Goal: Navigation & Orientation: Find specific page/section

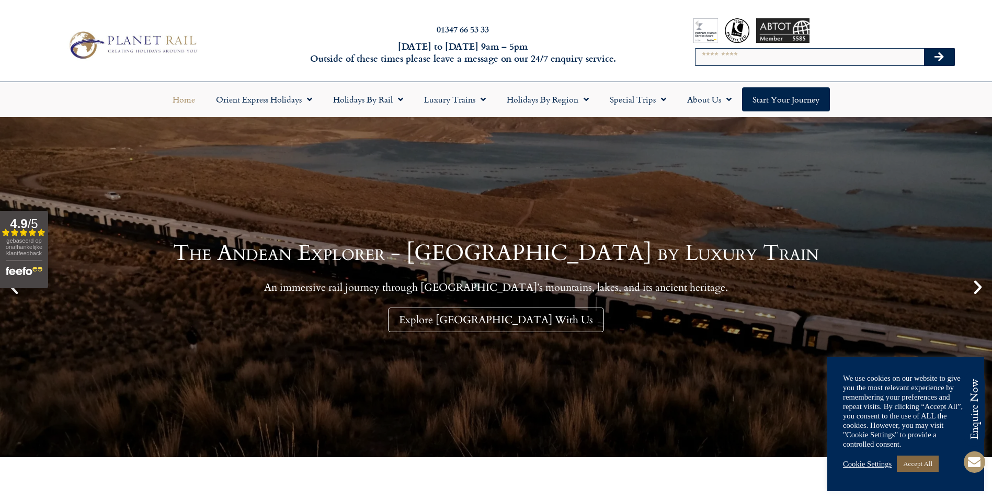
click at [920, 464] on link "Accept All" at bounding box center [918, 463] width 42 height 16
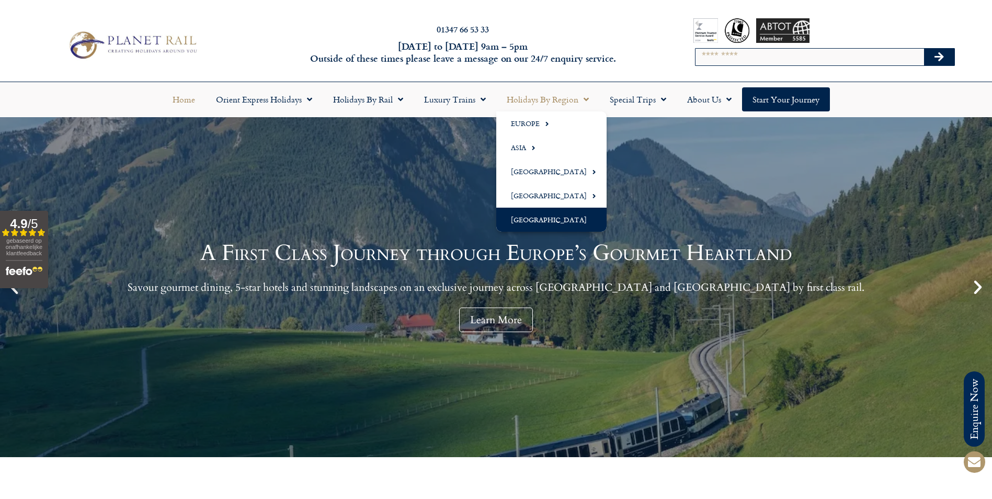
click at [538, 215] on link "[GEOGRAPHIC_DATA]" at bounding box center [551, 220] width 110 height 24
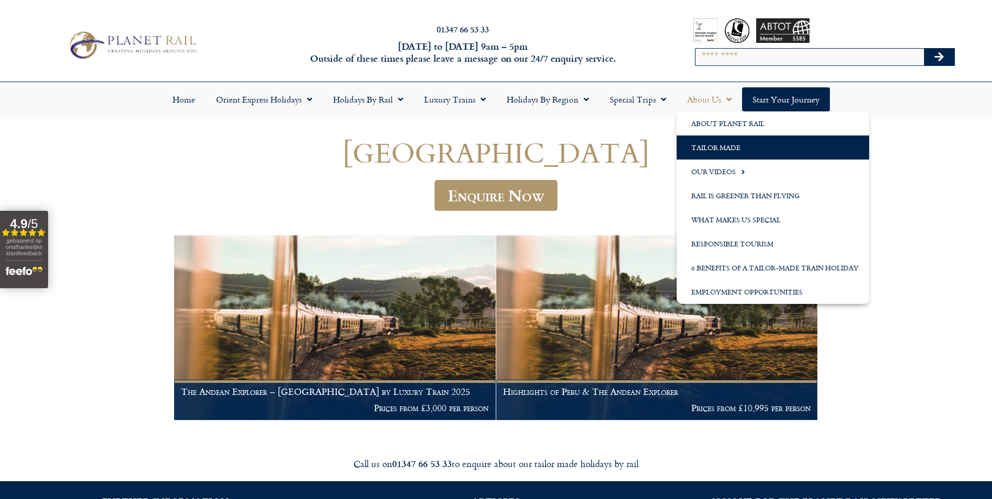
click at [709, 143] on link "Tailor Made" at bounding box center [773, 147] width 192 height 24
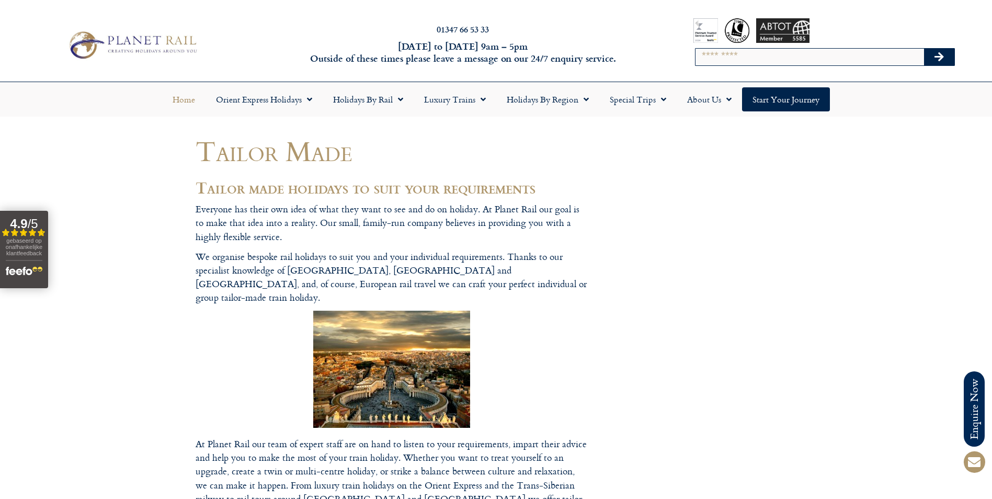
click at [188, 98] on link "Home" at bounding box center [183, 99] width 43 height 24
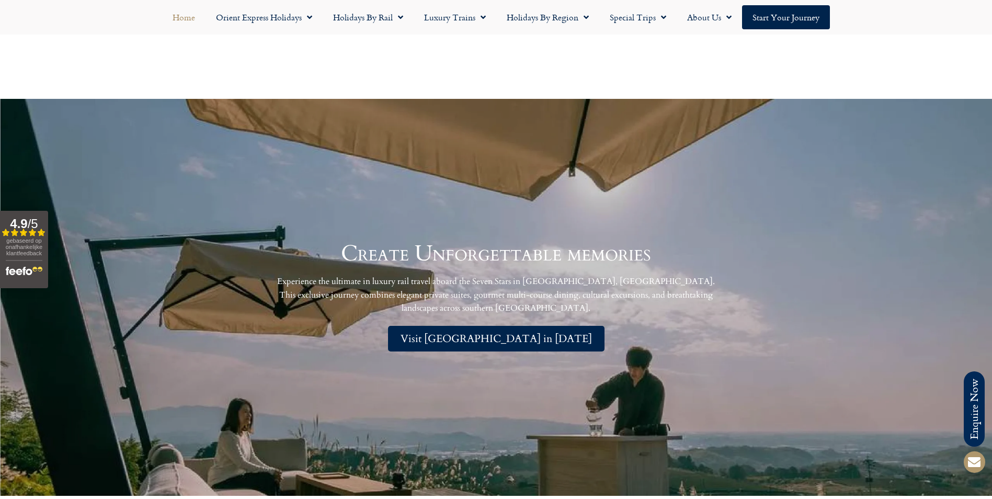
scroll to position [2353, 0]
